Goal: Task Accomplishment & Management: Use online tool/utility

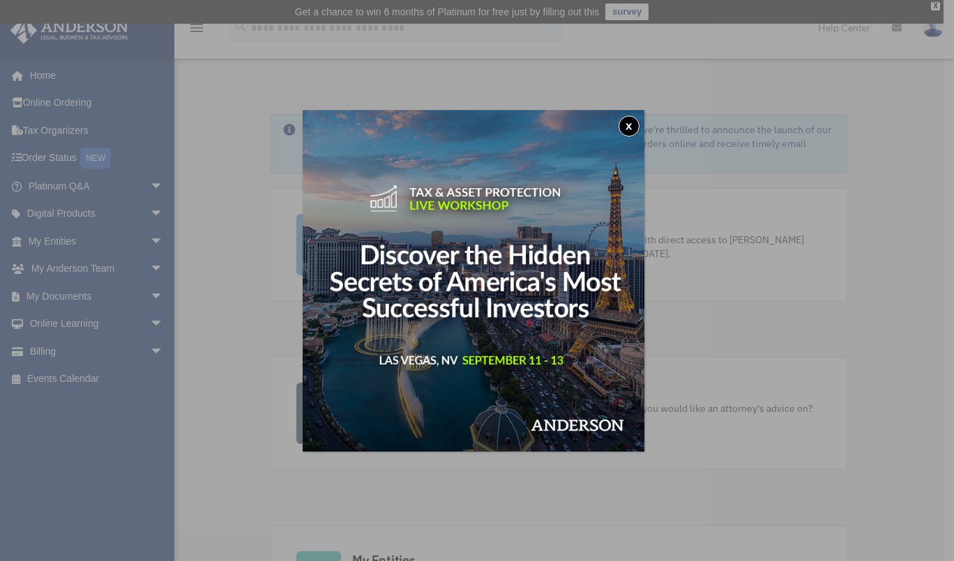
click at [638, 130] on button "x" at bounding box center [628, 126] width 21 height 21
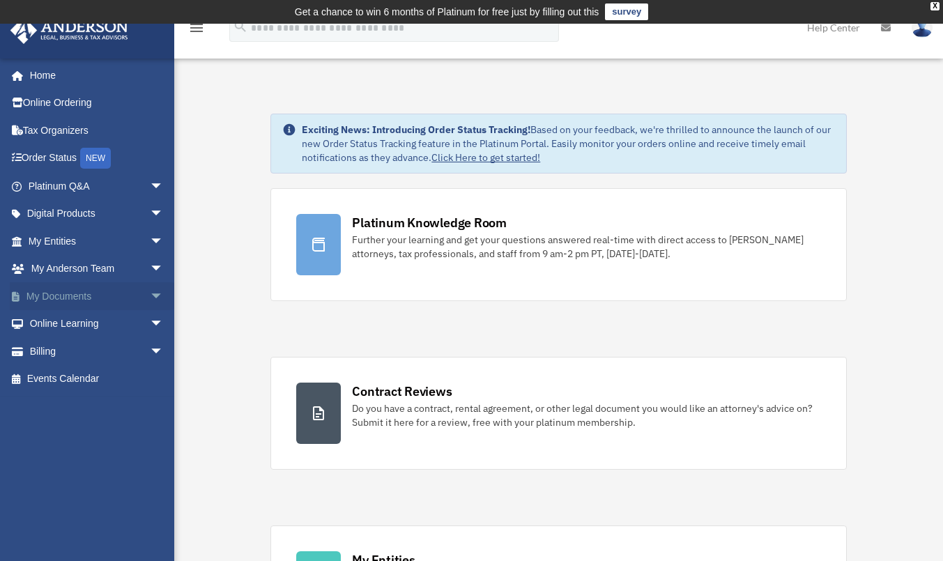
click at [63, 301] on link "My Documents arrow_drop_down" at bounding box center [97, 296] width 175 height 28
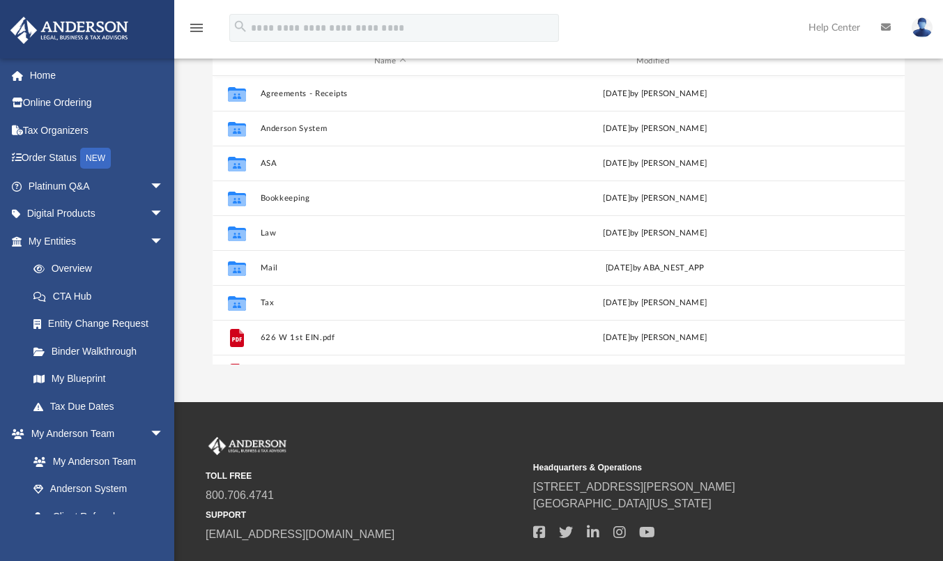
scroll to position [307, 681]
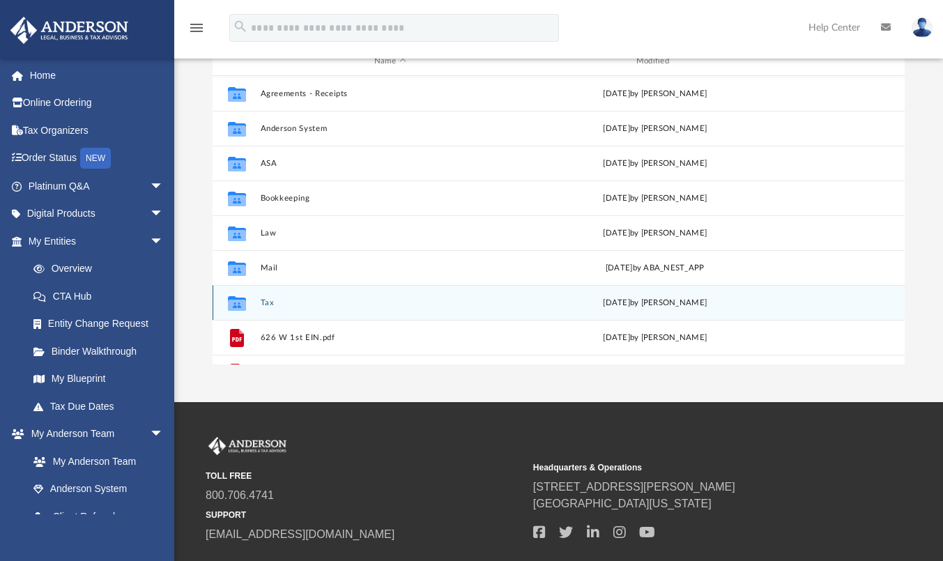
click at [264, 297] on div "Collaborated Folder Tax [DATE] by [PERSON_NAME]" at bounding box center [559, 302] width 692 height 35
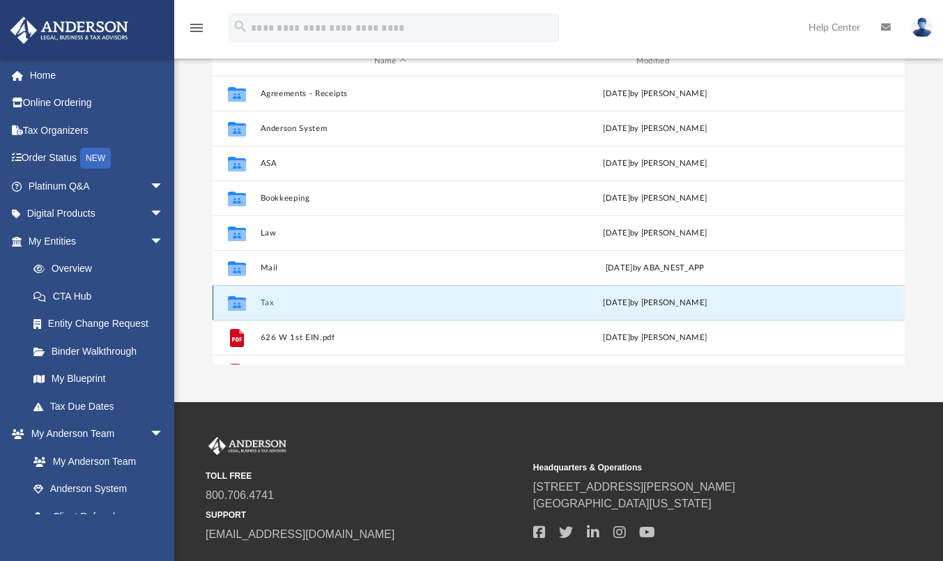
click at [262, 303] on button "Tax" at bounding box center [390, 302] width 259 height 9
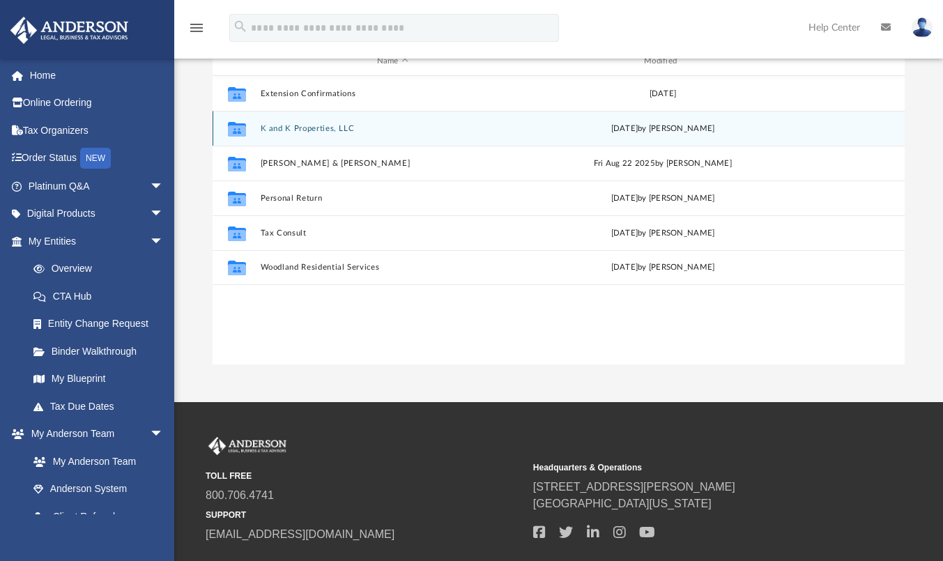
click at [280, 124] on button "K and K Properties, LLC" at bounding box center [393, 128] width 264 height 9
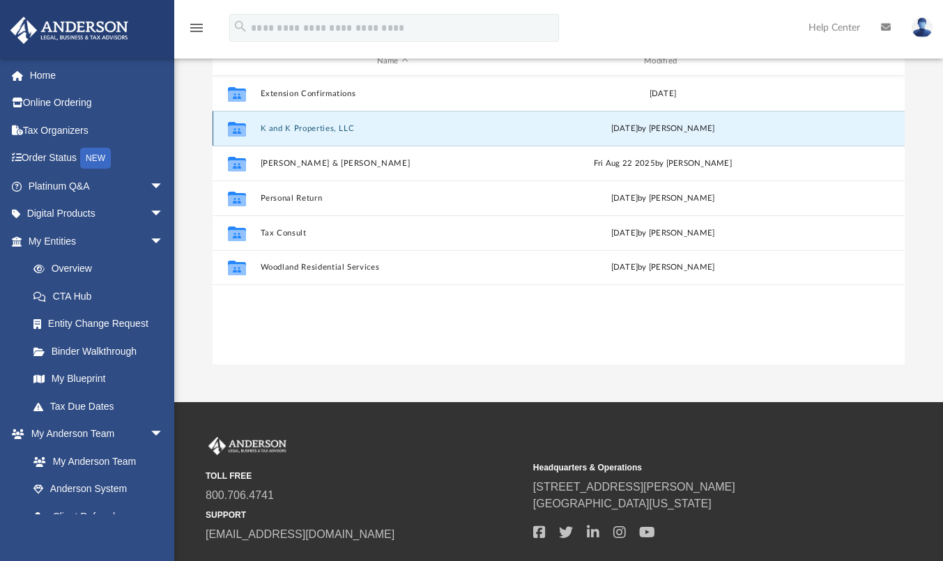
click at [280, 124] on button "K and K Properties, LLC" at bounding box center [393, 128] width 264 height 9
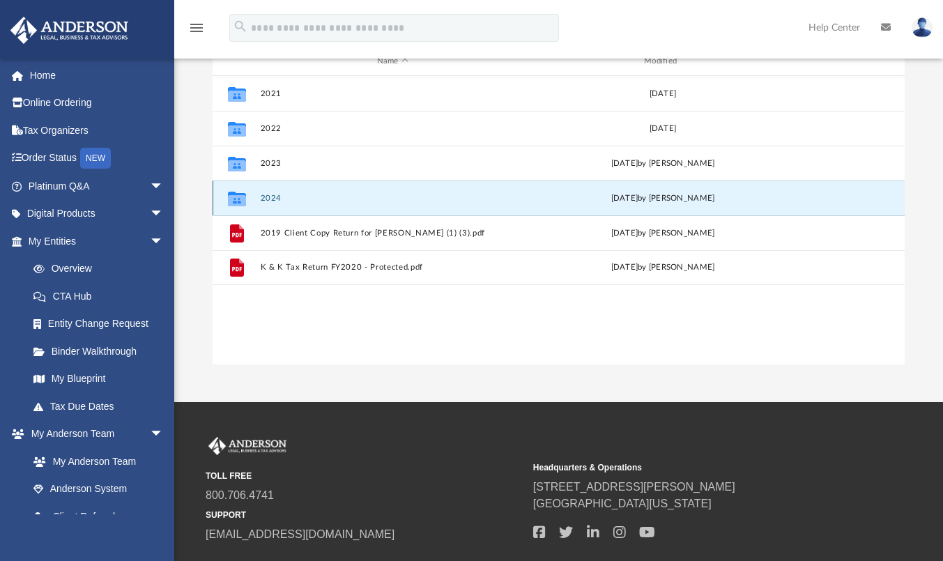
click at [288, 199] on button "2024" at bounding box center [393, 198] width 264 height 9
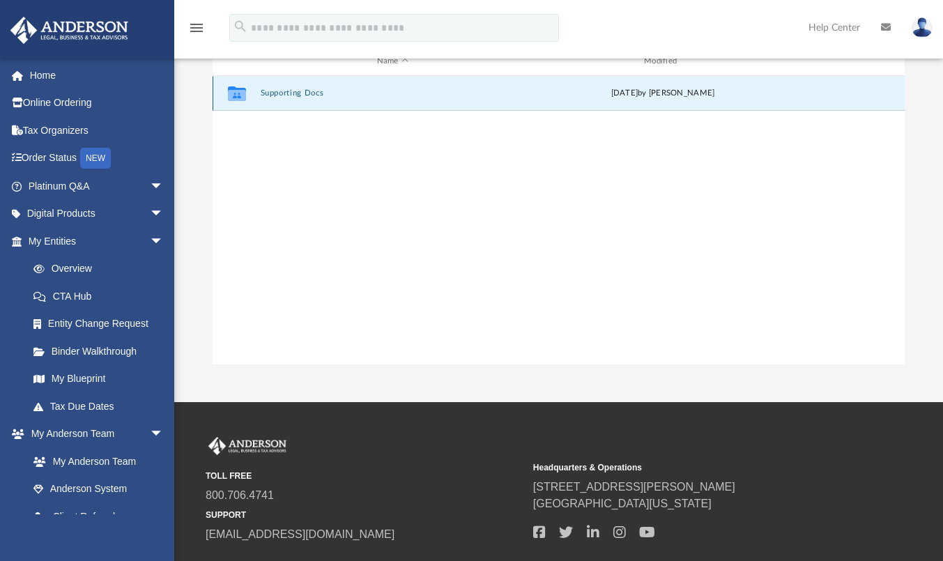
click at [279, 93] on button "Supporting Docs" at bounding box center [393, 93] width 264 height 9
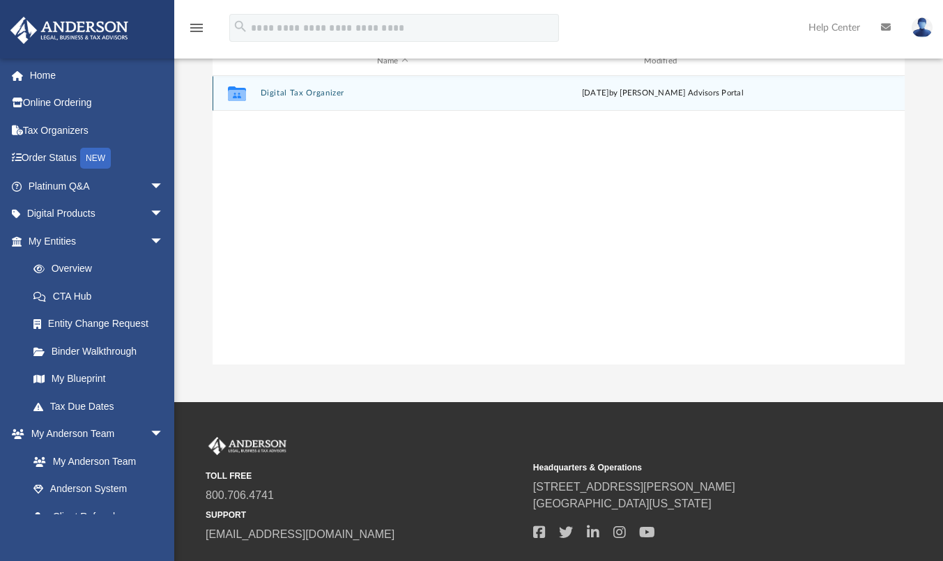
click at [279, 93] on button "Digital Tax Organizer" at bounding box center [393, 93] width 264 height 9
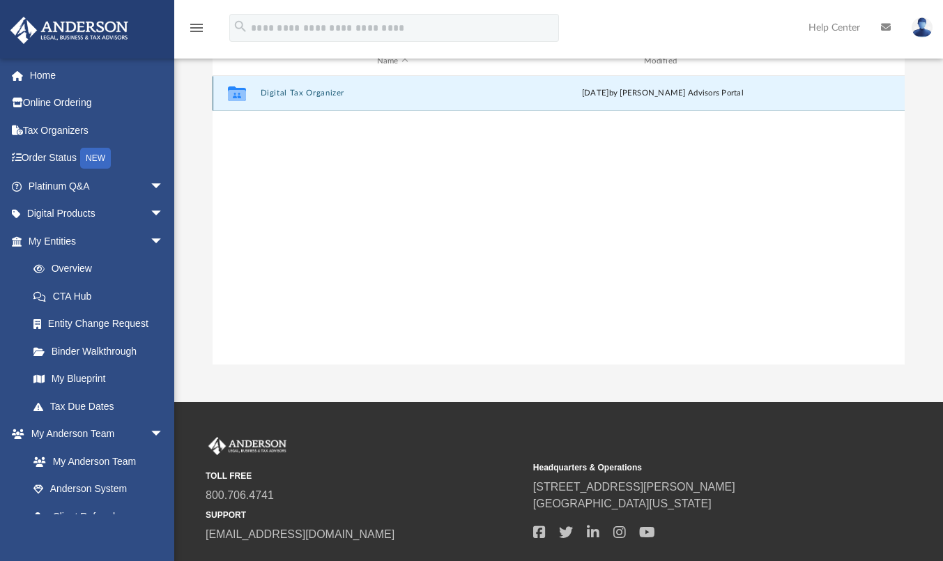
click at [279, 93] on button "Digital Tax Organizer" at bounding box center [393, 93] width 264 height 9
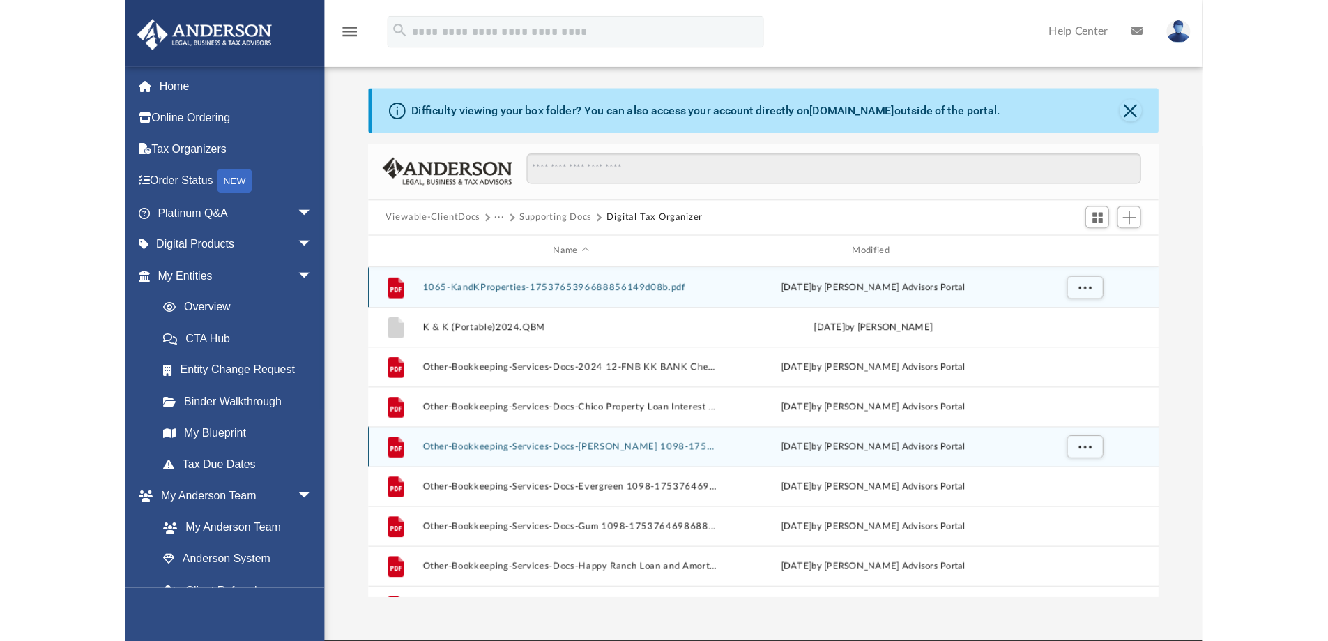
scroll to position [0, 0]
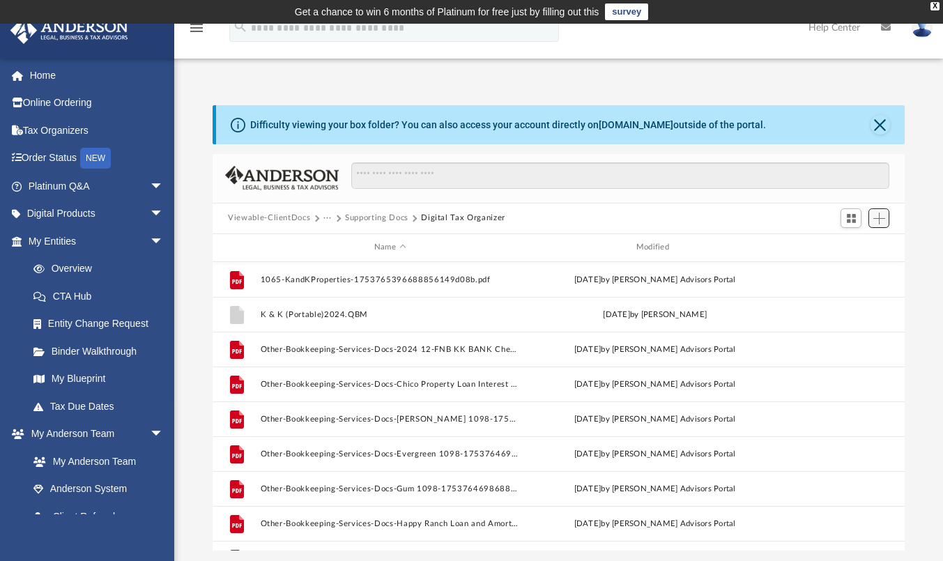
click at [887, 220] on button "Add" at bounding box center [879, 218] width 21 height 20
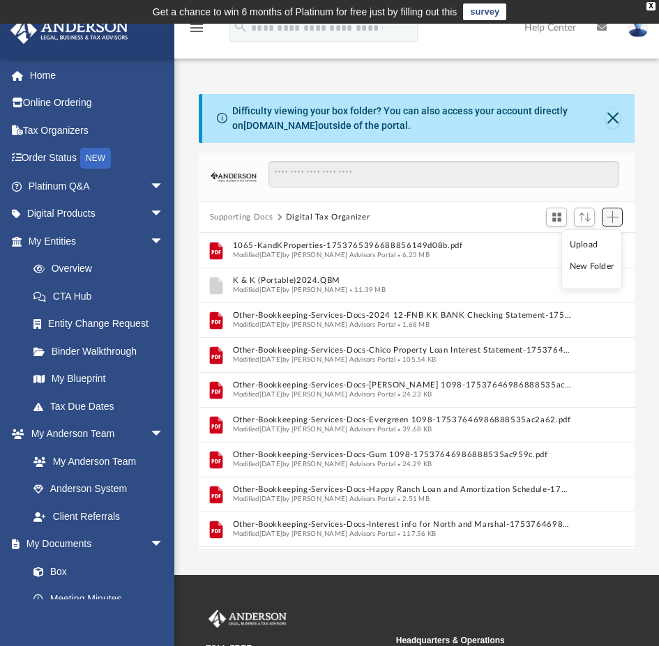
click at [610, 222] on span "Add" at bounding box center [613, 217] width 12 height 12
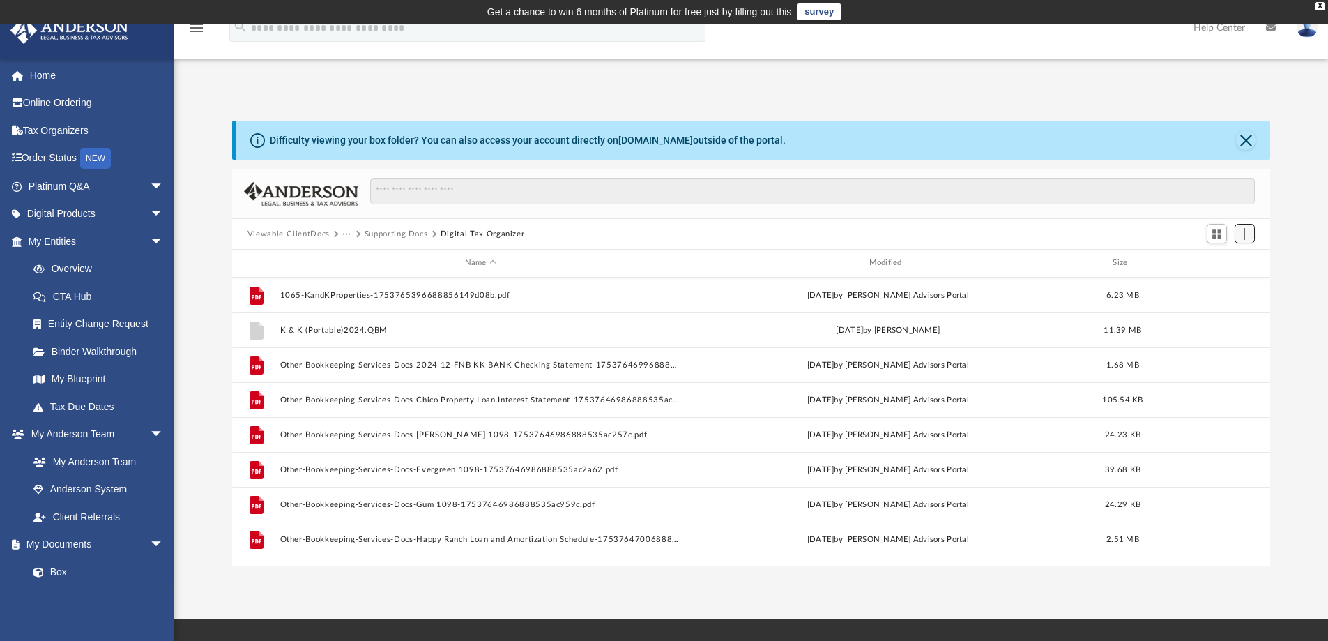
click at [953, 239] on span "Add" at bounding box center [1245, 234] width 12 height 12
click at [953, 264] on li "Upload" at bounding box center [1225, 261] width 45 height 15
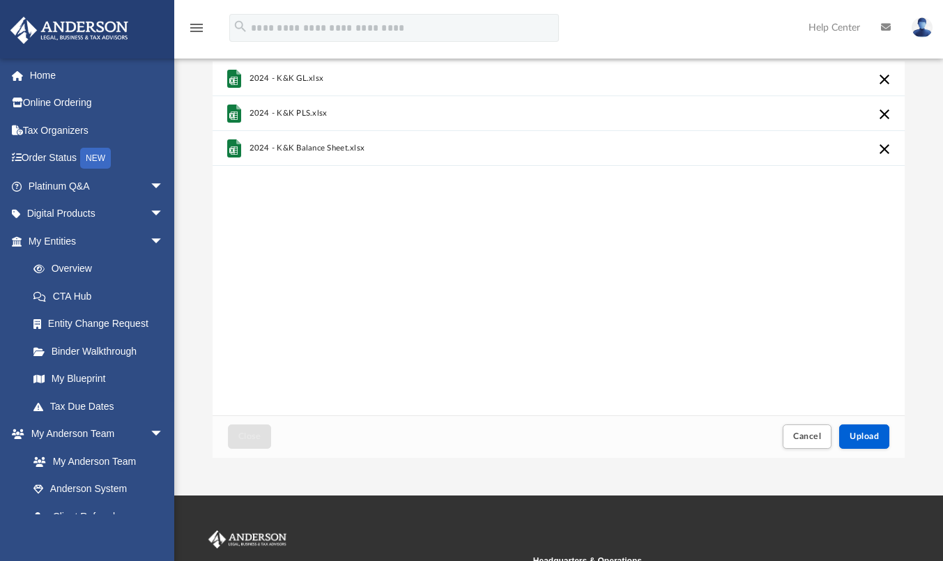
scroll to position [186, 0]
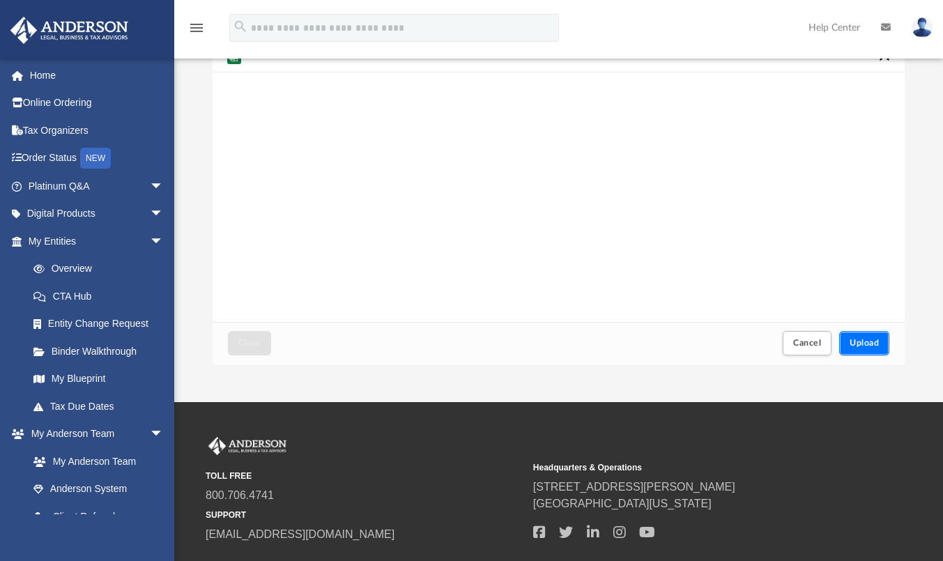
click at [871, 347] on span "Upload" at bounding box center [864, 343] width 29 height 8
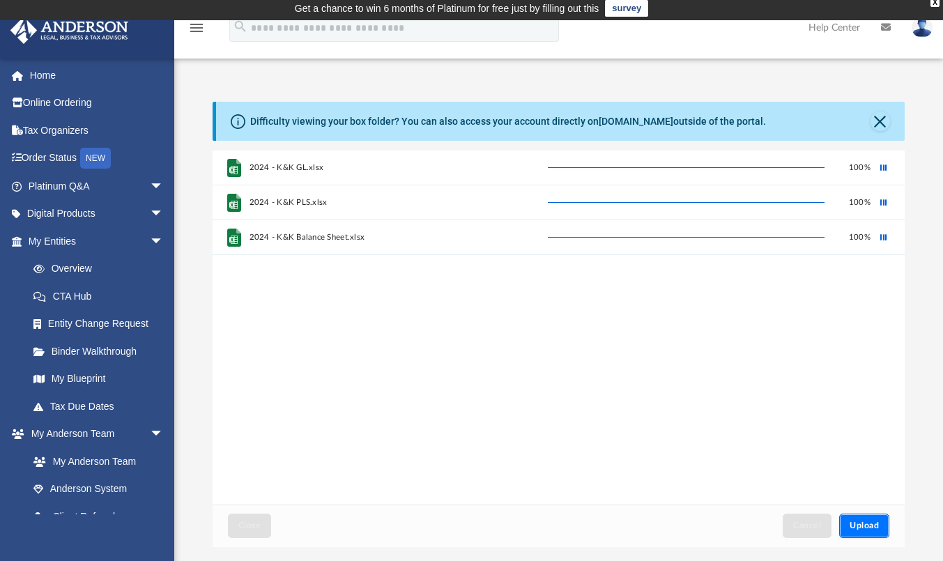
scroll to position [0, 0]
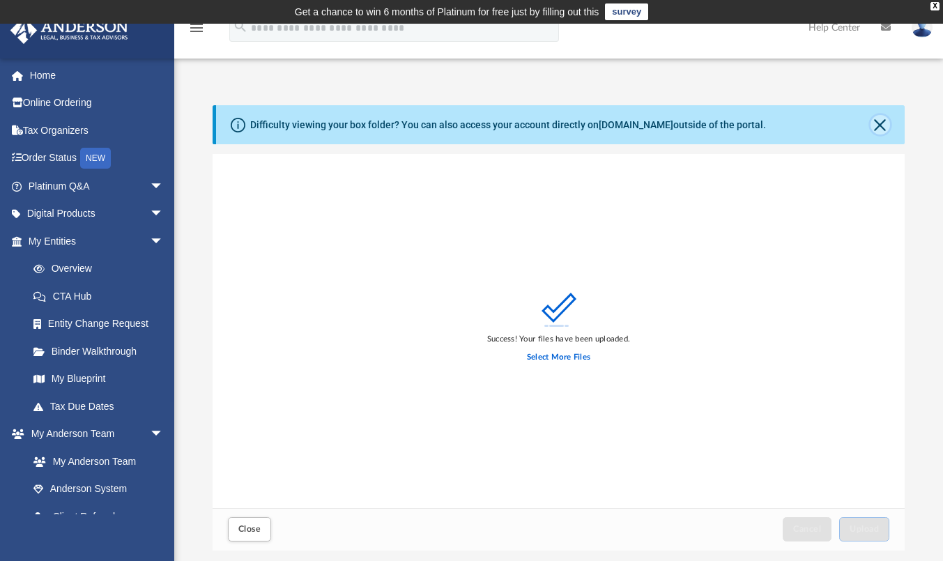
click at [883, 124] on button "Close" at bounding box center [881, 125] width 20 height 20
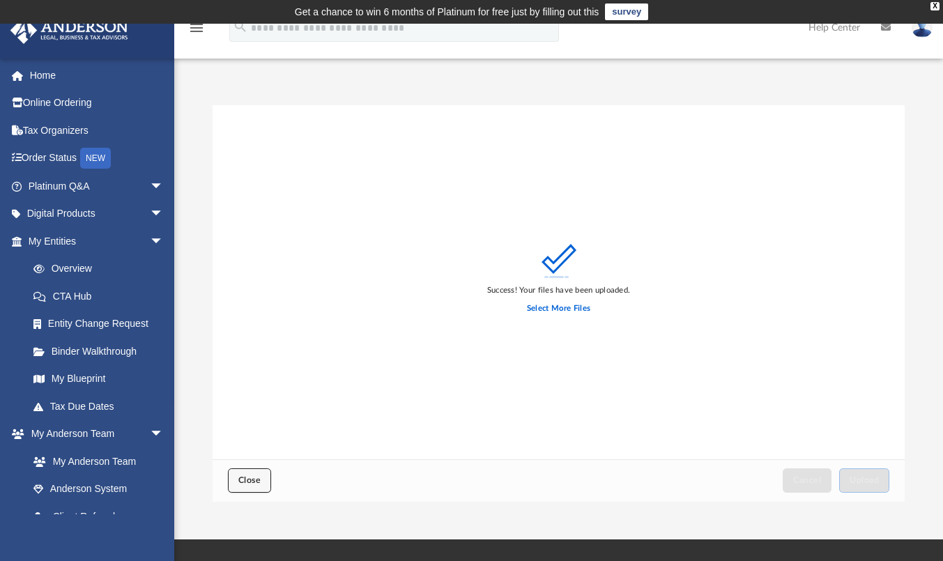
click at [246, 480] on span "Close" at bounding box center [249, 480] width 22 height 8
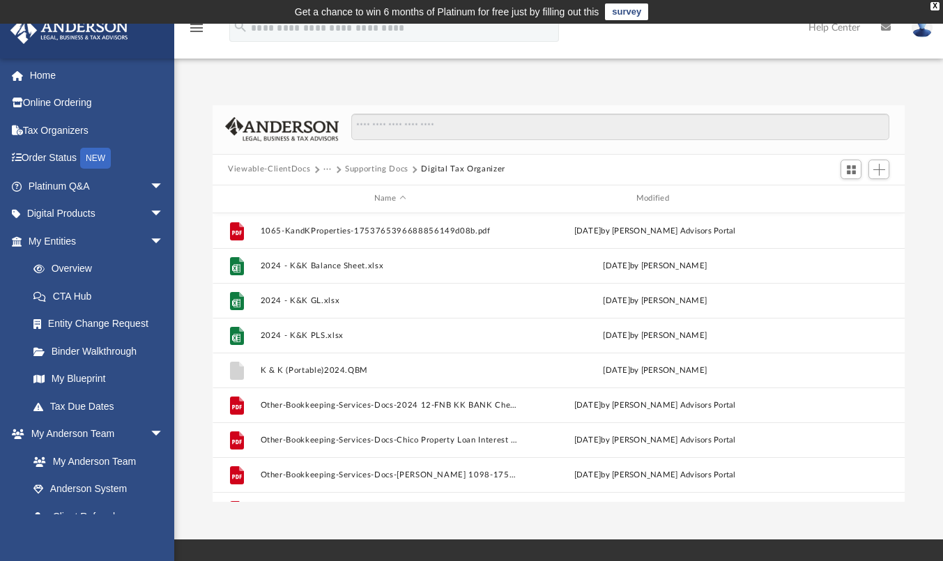
click at [398, 168] on button "Supporting Docs" at bounding box center [376, 169] width 63 height 13
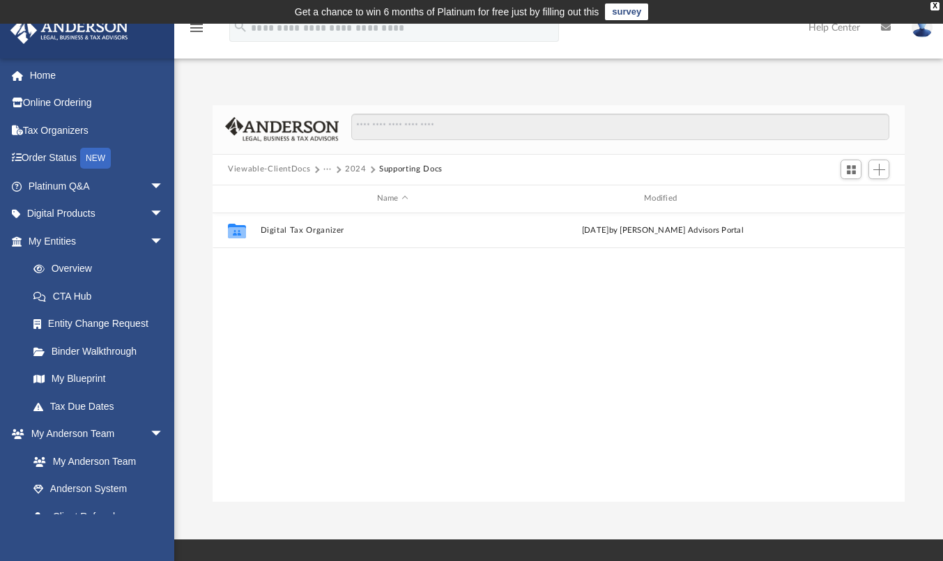
click at [358, 171] on button "2024" at bounding box center [356, 169] width 22 height 13
click at [326, 171] on button "···" at bounding box center [327, 169] width 9 height 13
click at [347, 169] on button "K and K Properties, LLC" at bounding box center [392, 169] width 94 height 13
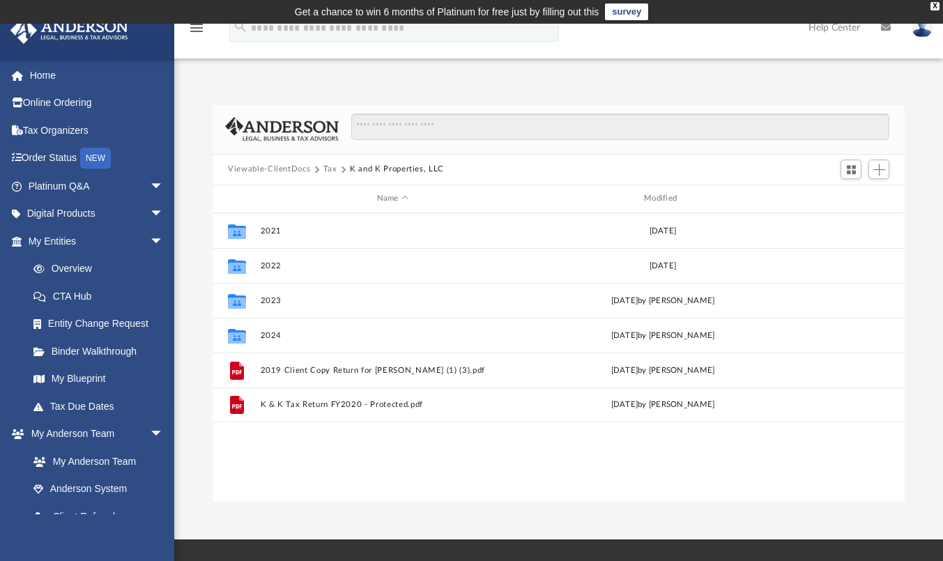
click at [325, 170] on button "Tax" at bounding box center [330, 169] width 14 height 13
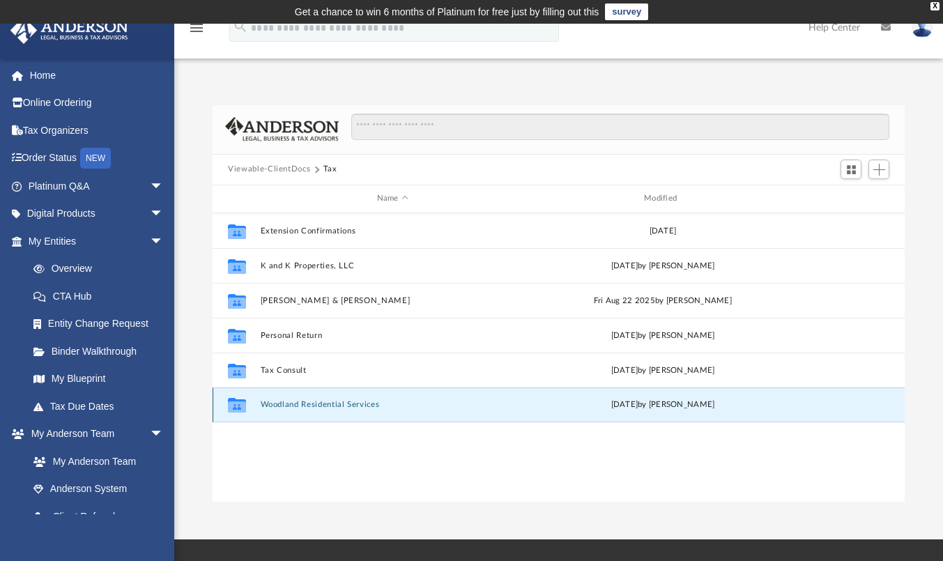
click at [280, 403] on button "Woodland Residential Services" at bounding box center [393, 404] width 264 height 9
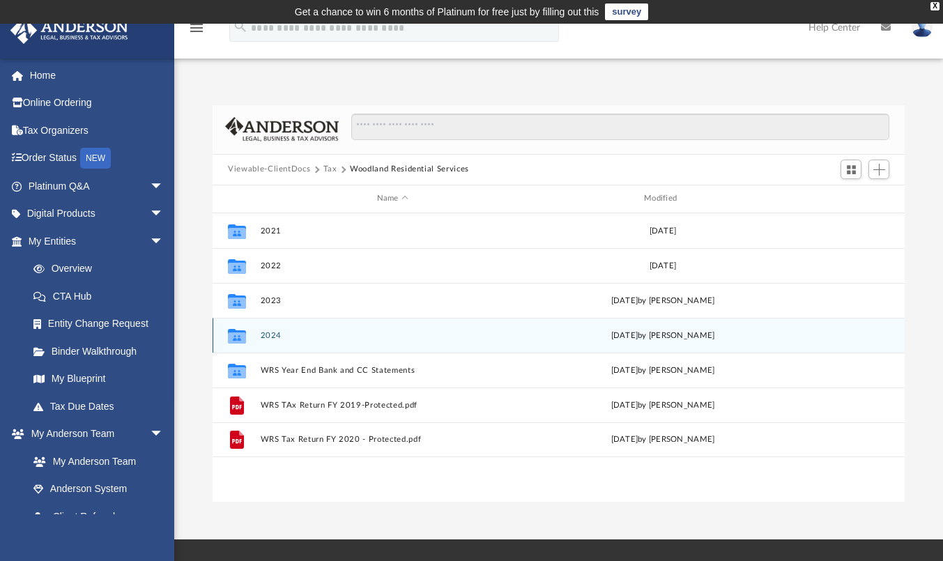
click at [269, 334] on button "2024" at bounding box center [393, 335] width 264 height 9
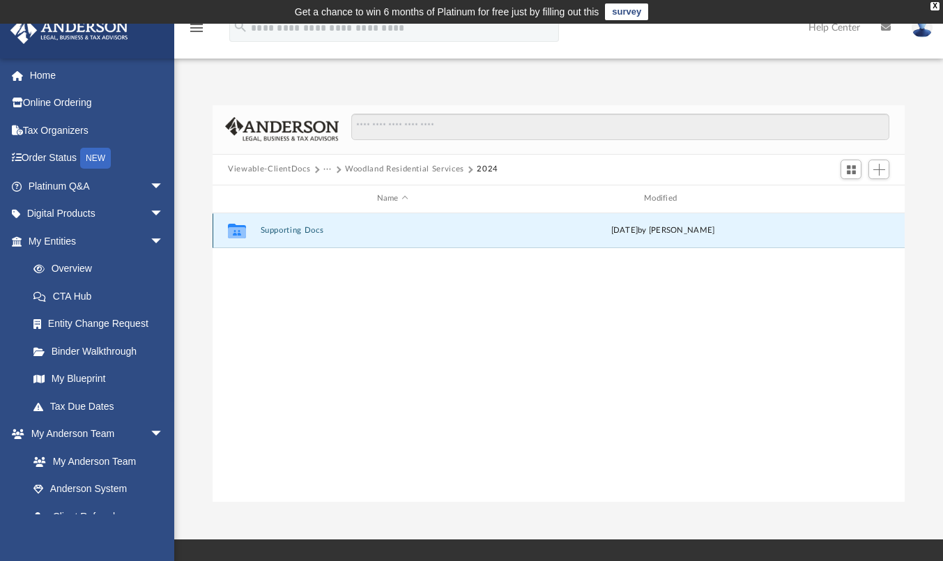
click at [297, 234] on button "Supporting Docs" at bounding box center [393, 230] width 264 height 9
click at [297, 234] on button "Digital Tax Organizer" at bounding box center [393, 230] width 264 height 9
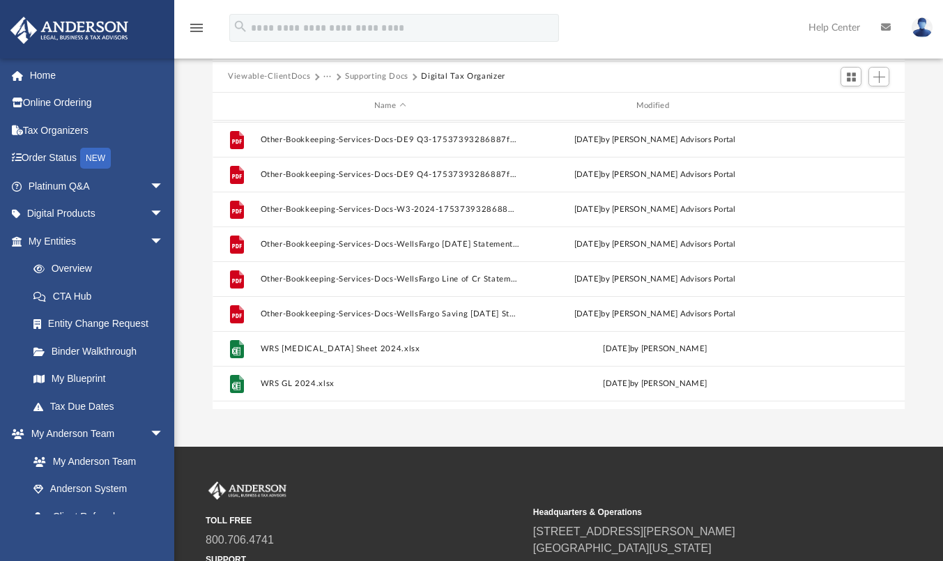
scroll to position [548, 0]
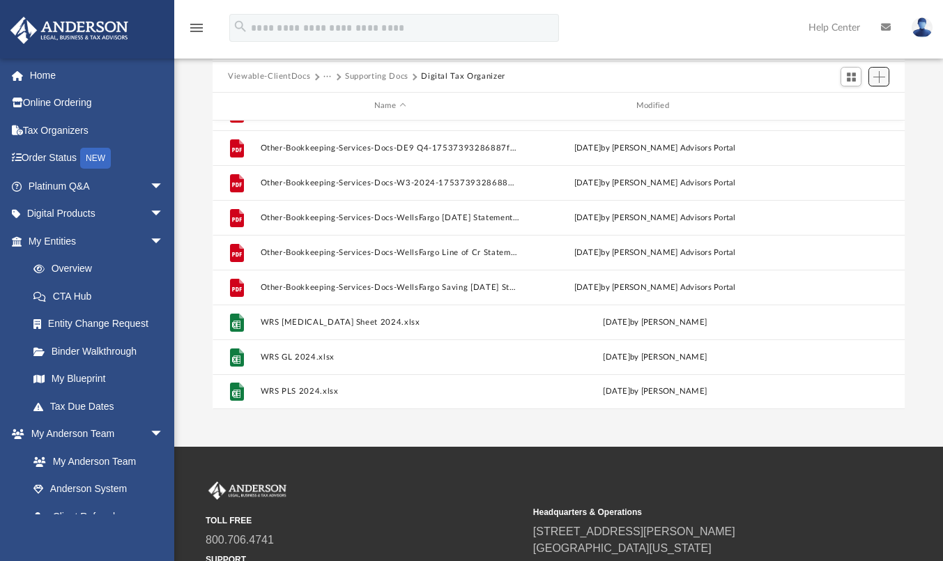
click at [881, 71] on span "Add" at bounding box center [880, 77] width 12 height 12
click at [838, 107] on li "Upload" at bounding box center [859, 105] width 45 height 15
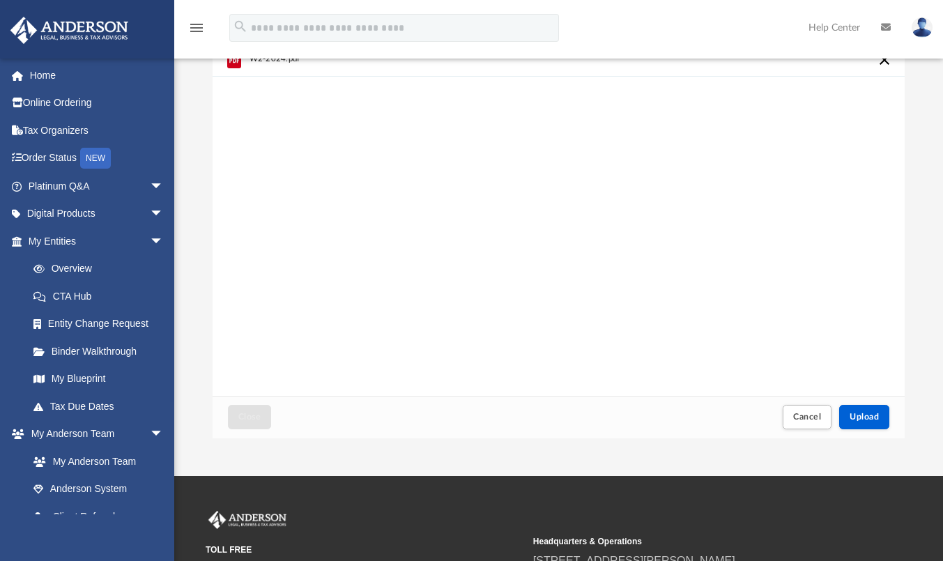
scroll to position [93, 0]
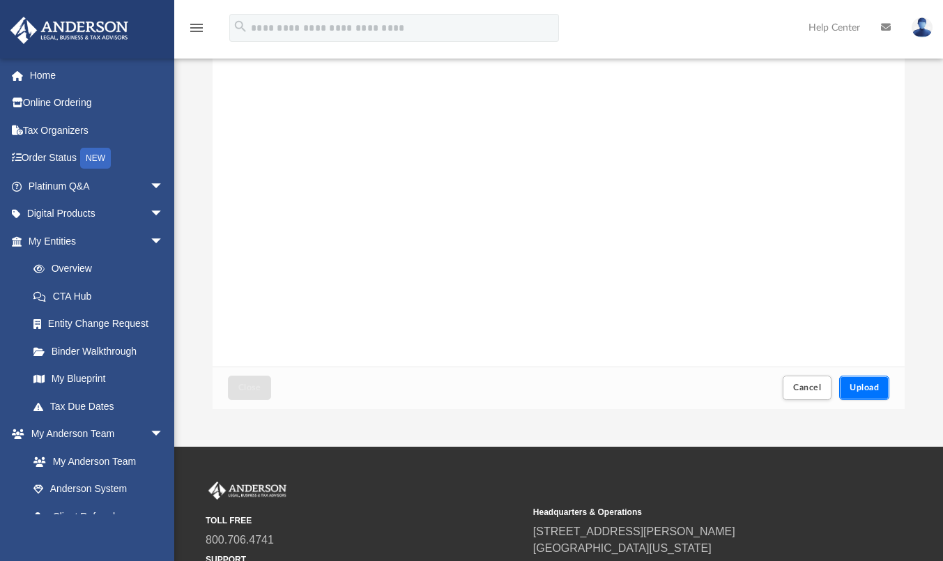
click at [862, 383] on button "Upload" at bounding box center [864, 388] width 50 height 24
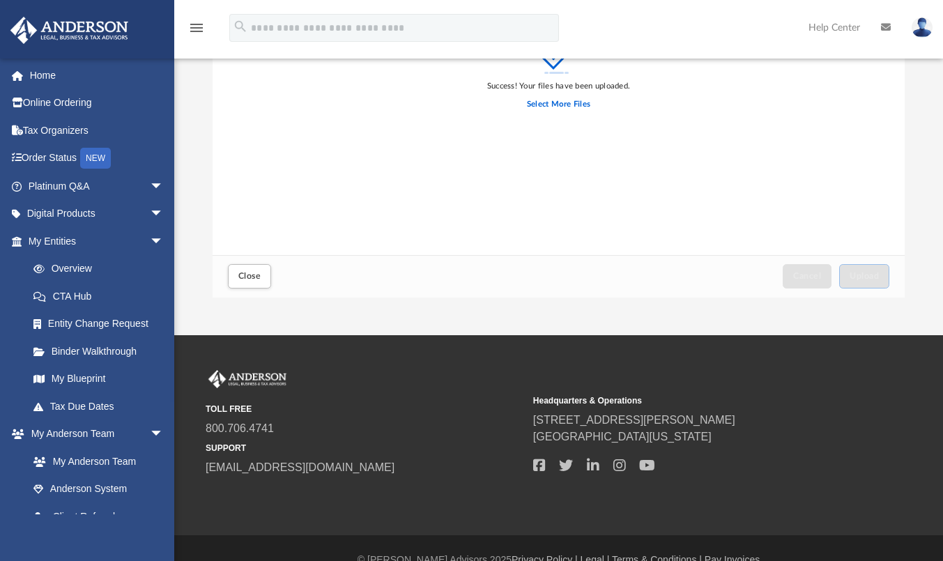
scroll to position [228, 0]
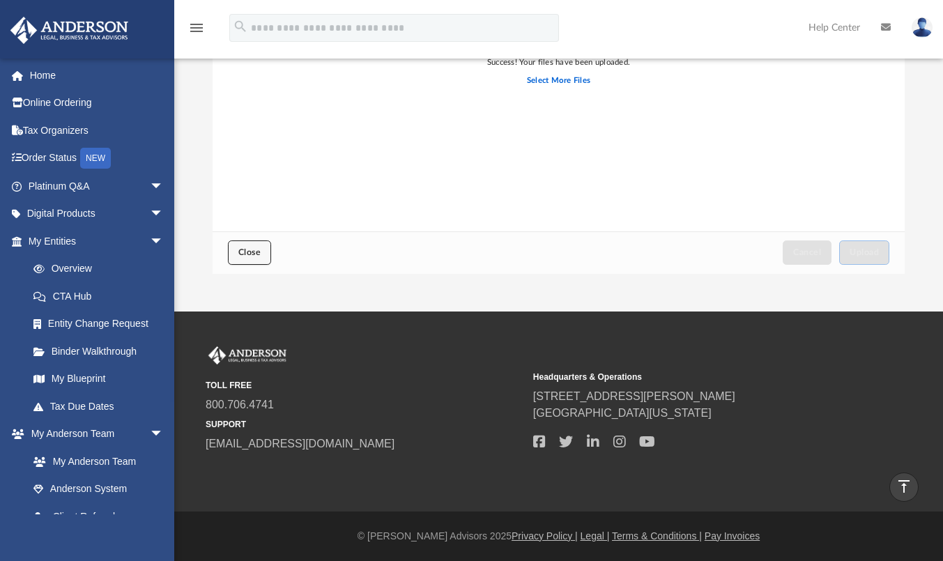
click at [245, 261] on button "Close" at bounding box center [249, 253] width 43 height 24
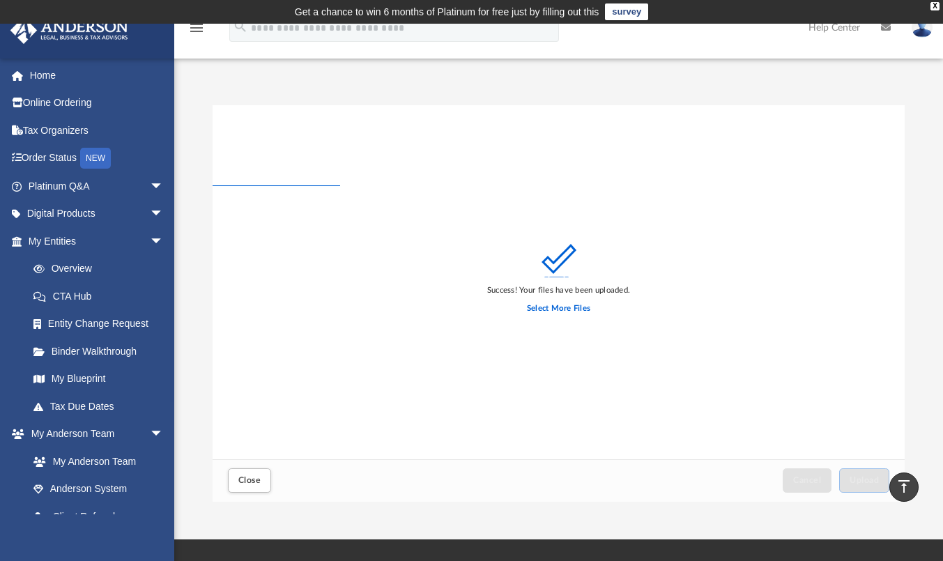
scroll to position [0, 0]
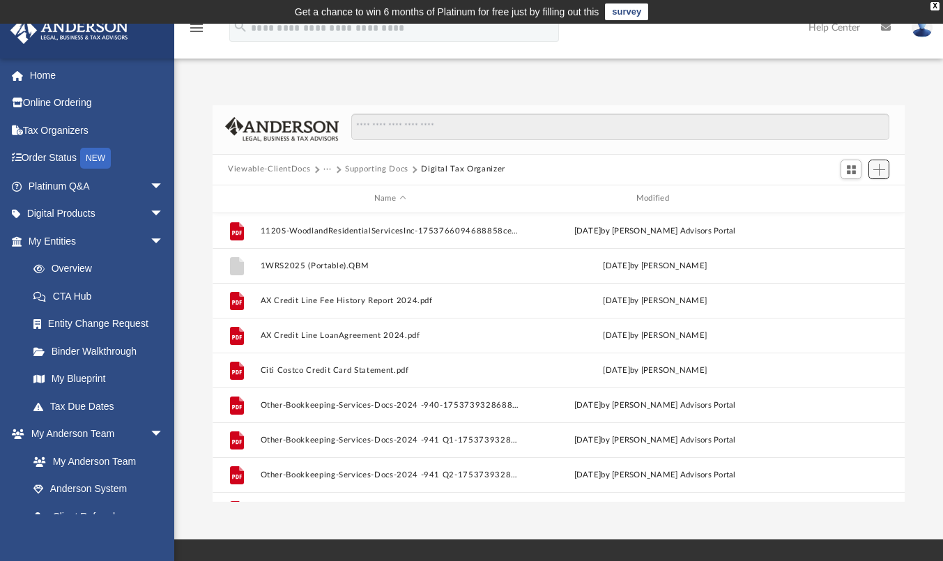
click at [883, 168] on span "Add" at bounding box center [880, 170] width 12 height 12
click at [851, 202] on li "Upload" at bounding box center [859, 197] width 45 height 15
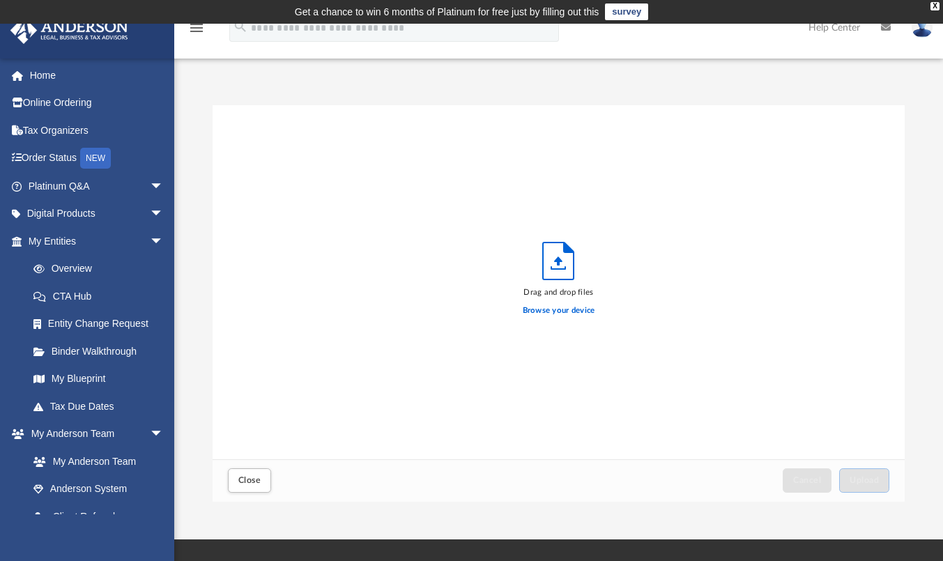
scroll to position [343, 681]
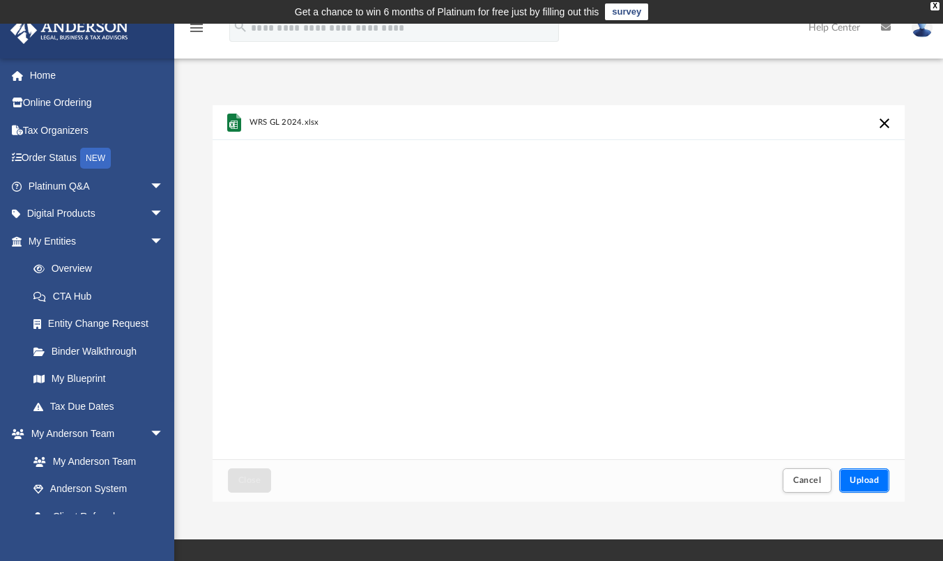
click at [850, 473] on button "Upload" at bounding box center [864, 480] width 50 height 24
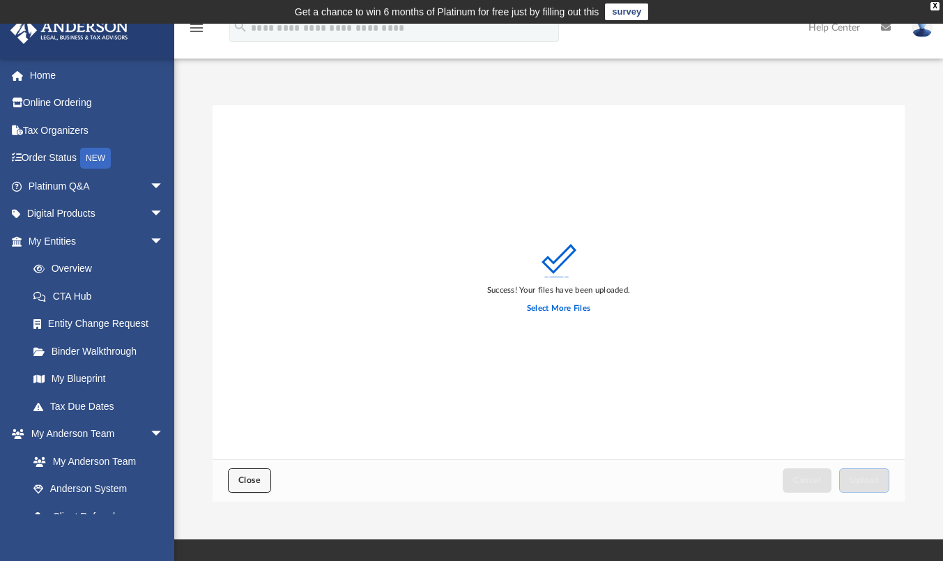
click at [243, 483] on span "Close" at bounding box center [249, 480] width 22 height 8
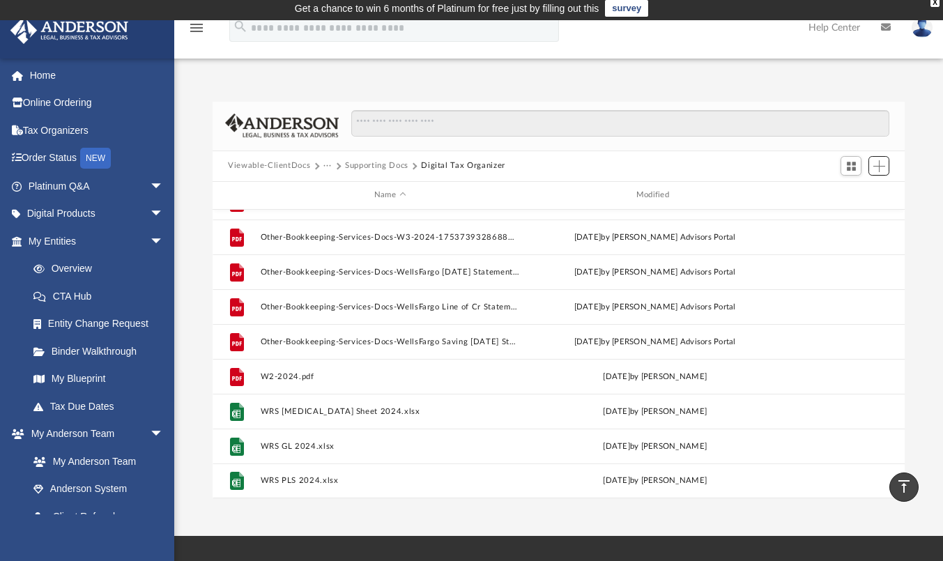
scroll to position [0, 0]
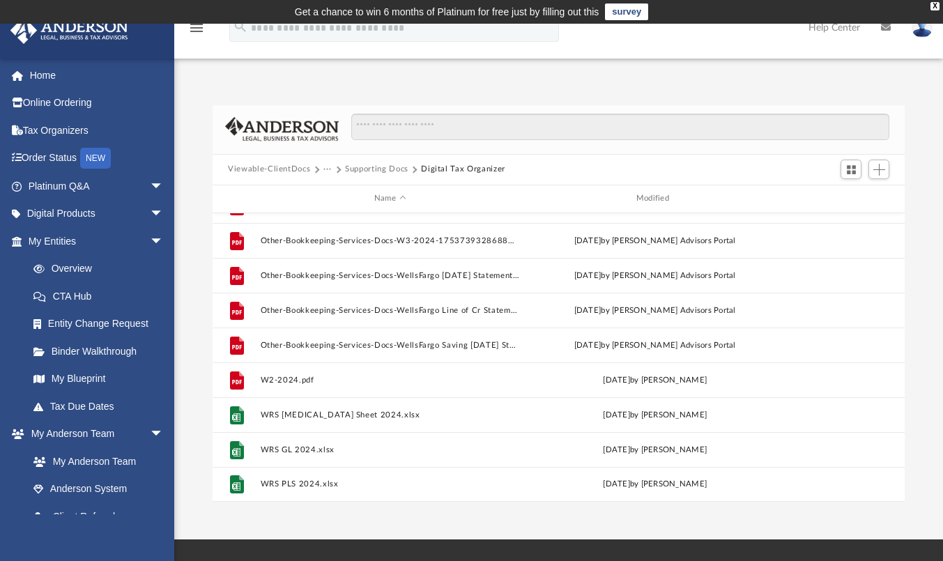
click at [767, 75] on div "App [EMAIL_ADDRESS][DOMAIN_NAME] Sign Out [EMAIL_ADDRESS][DOMAIN_NAME] Home Onl…" at bounding box center [471, 281] width 943 height 441
